Goal: Transaction & Acquisition: Purchase product/service

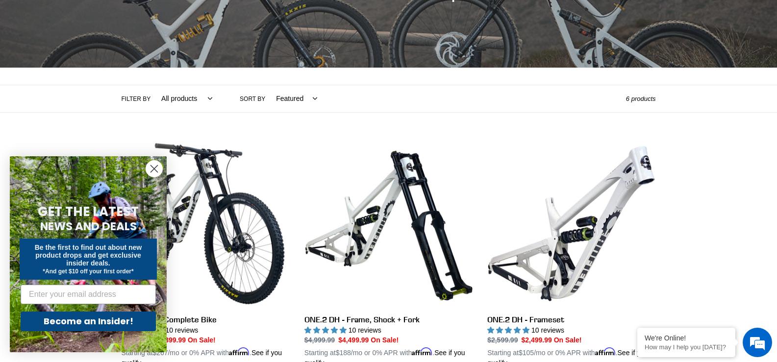
click at [153, 168] on icon "Close dialog" at bounding box center [154, 169] width 7 height 7
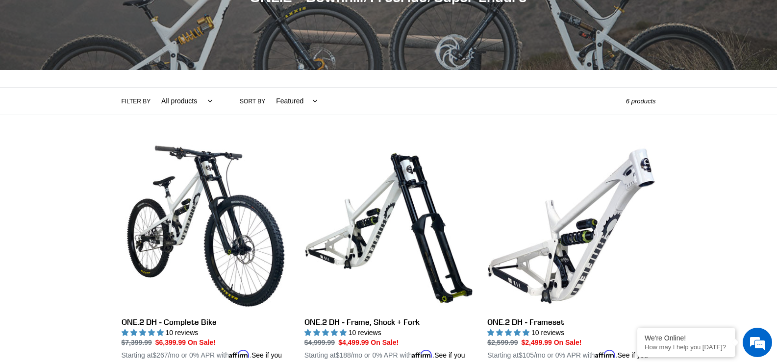
scroll to position [196, 0]
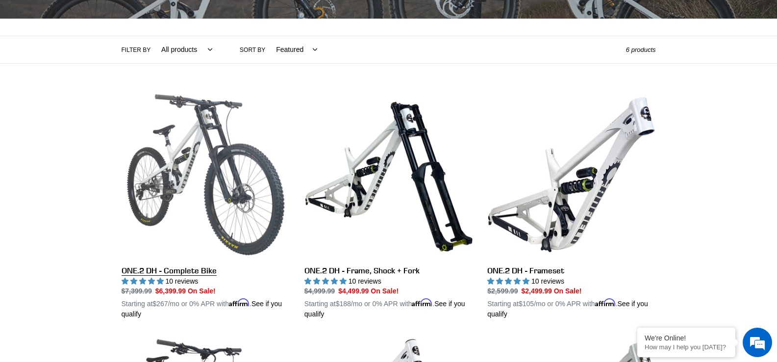
click at [217, 183] on link "ONE.2 DH - Complete Bike" at bounding box center [206, 205] width 168 height 229
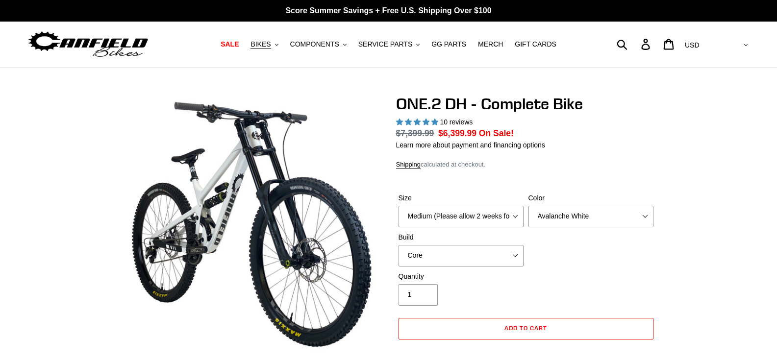
select select "highest-rating"
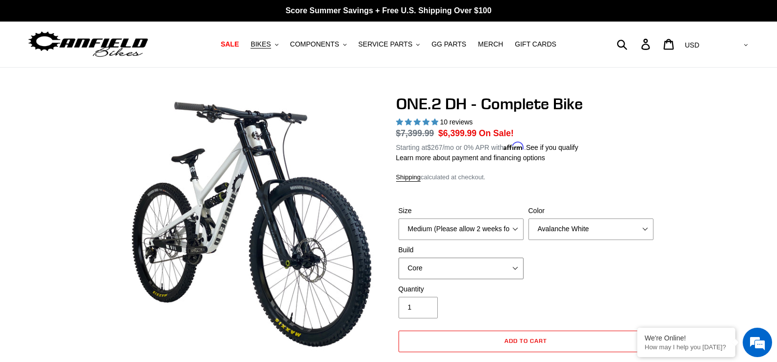
click at [486, 258] on select "Core Pro" at bounding box center [461, 269] width 125 height 22
select select "Pro"
click at [399, 258] on select "Core Pro" at bounding box center [461, 269] width 125 height 22
